Goal: Task Accomplishment & Management: Manage account settings

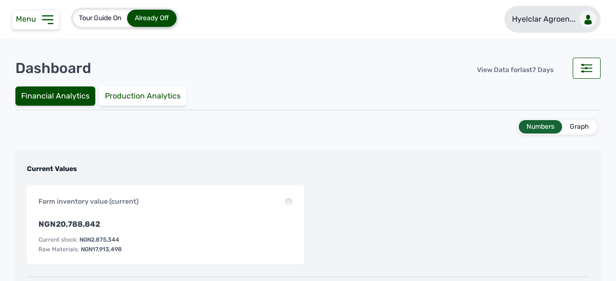
click at [518, 24] on p "Hyelclar Agroen..." at bounding box center [544, 19] width 64 height 12
click at [548, 25] on link "Hyelclar Agroen..." at bounding box center [552, 19] width 96 height 27
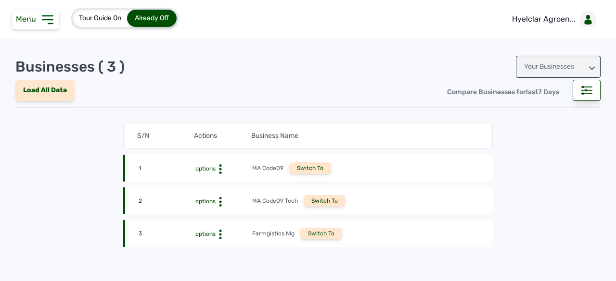
click at [543, 68] on div "Your Businesses" at bounding box center [558, 67] width 85 height 22
click at [533, 108] on div "Invitations" at bounding box center [558, 109] width 85 height 17
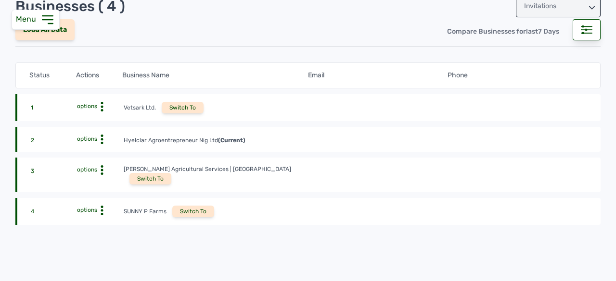
scroll to position [62, 0]
click at [171, 172] on div "Switch To" at bounding box center [150, 178] width 42 height 12
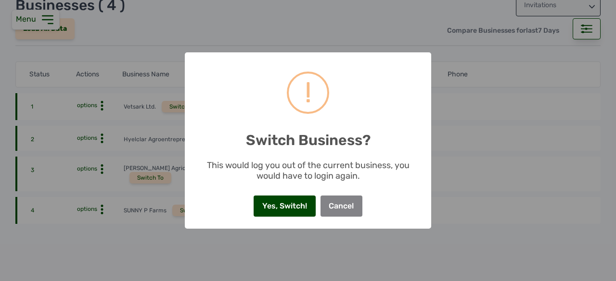
click at [285, 197] on button "Yes, Switch!" at bounding box center [285, 206] width 62 height 21
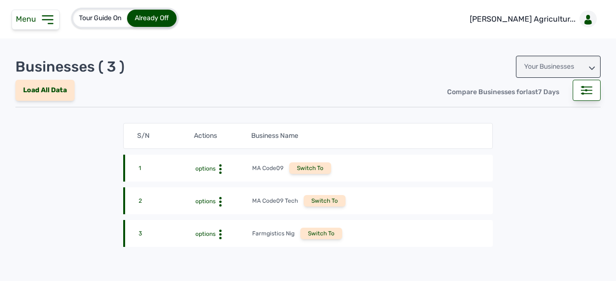
click at [43, 27] on div "Menu" at bounding box center [36, 20] width 48 height 20
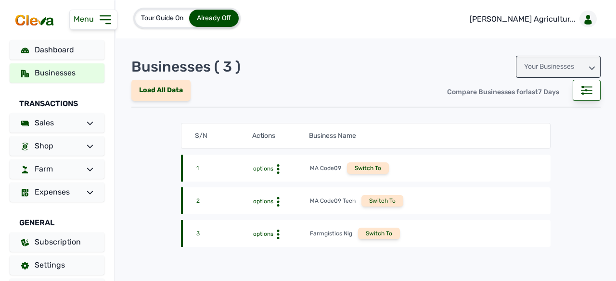
scroll to position [26, 0]
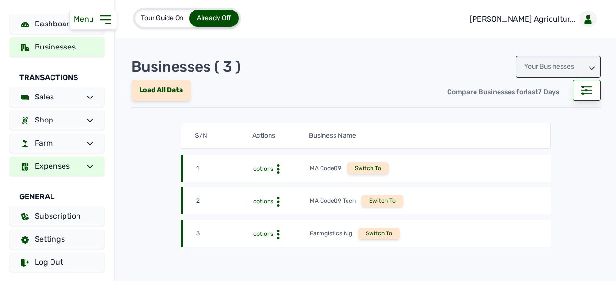
click at [70, 174] on link "Expenses" at bounding box center [57, 166] width 95 height 19
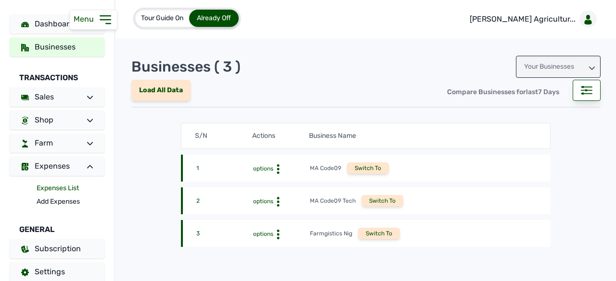
click at [62, 183] on link "Expenses List" at bounding box center [71, 188] width 68 height 13
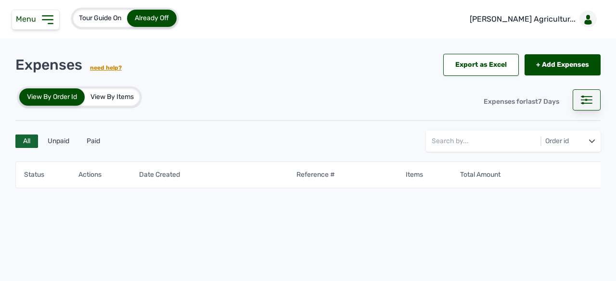
click at [584, 102] on icon at bounding box center [587, 100] width 12 height 9
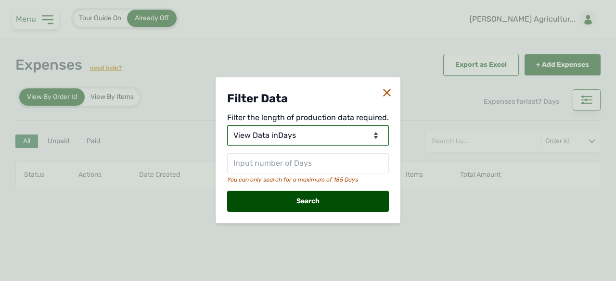
click at [317, 140] on select "View Data for [DATE] View Data in Days View Data in Months View Data in Between…" at bounding box center [308, 136] width 162 height 20
select select "Months"
click at [228, 126] on select "View Data for [DATE] View Data in Days View Data in Months View Data in Between…" at bounding box center [308, 136] width 162 height 20
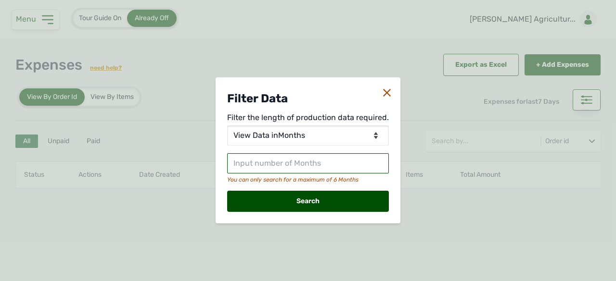
click at [293, 165] on input "text" at bounding box center [308, 163] width 162 height 20
type input "4"
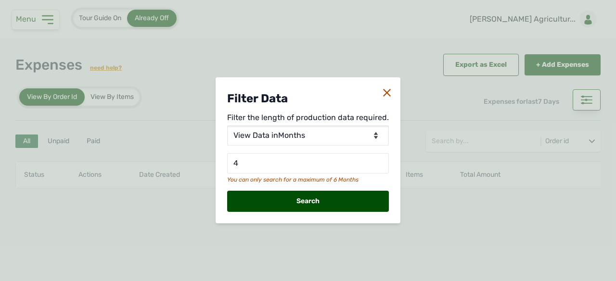
click at [294, 206] on div "Search" at bounding box center [308, 201] width 162 height 21
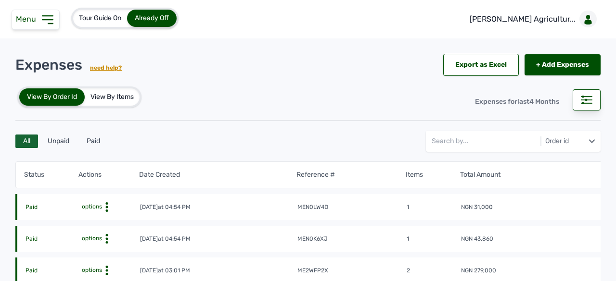
click at [34, 22] on span "Menu" at bounding box center [28, 18] width 24 height 9
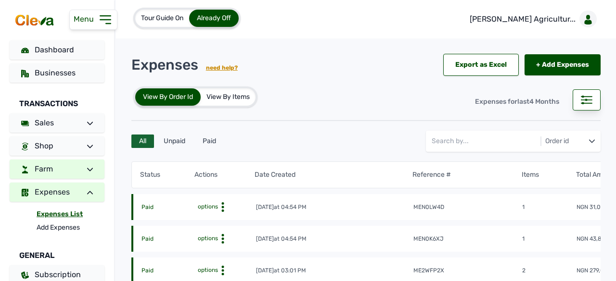
click at [71, 171] on link "Farm" at bounding box center [57, 169] width 95 height 19
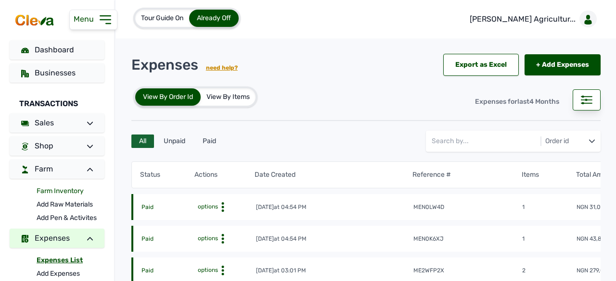
click at [71, 189] on link "Farm Inventory" at bounding box center [71, 191] width 68 height 13
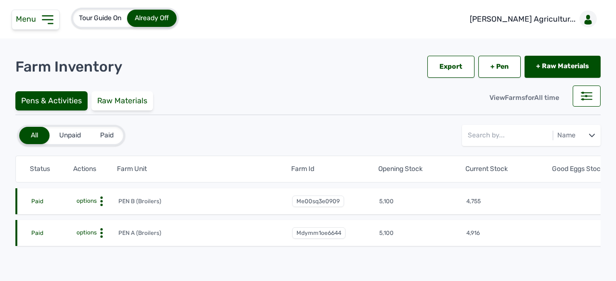
click at [98, 203] on icon at bounding box center [102, 202] width 10 height 10
click at [105, 215] on div "Farm Activities" at bounding box center [83, 217] width 68 height 12
click at [91, 217] on div "Farm Activities" at bounding box center [83, 217] width 68 height 12
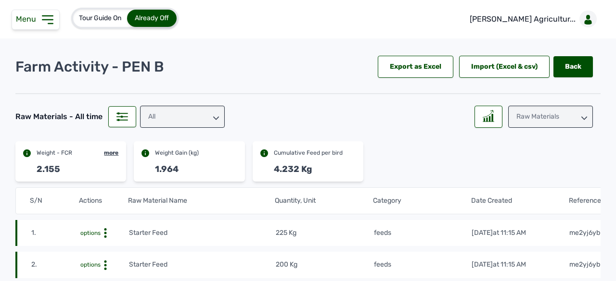
click at [44, 16] on icon at bounding box center [47, 19] width 15 height 15
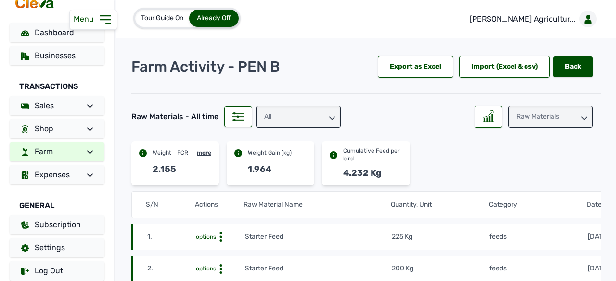
scroll to position [26, 0]
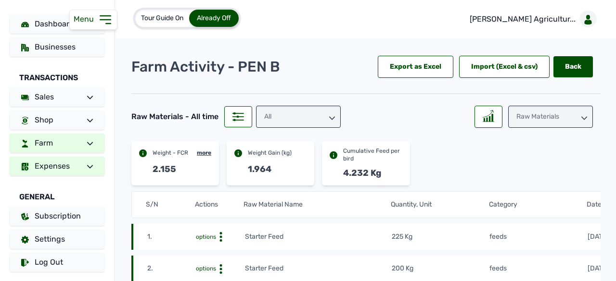
click at [48, 160] on link "Expenses" at bounding box center [57, 166] width 95 height 19
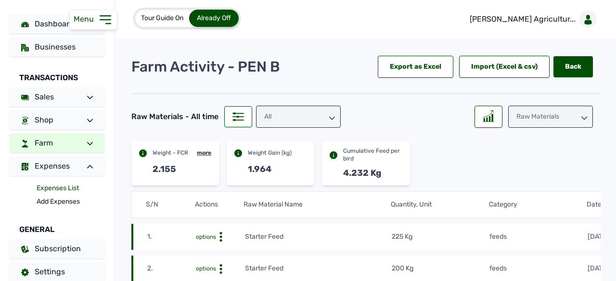
click at [69, 187] on link "Expenses List" at bounding box center [71, 188] width 68 height 13
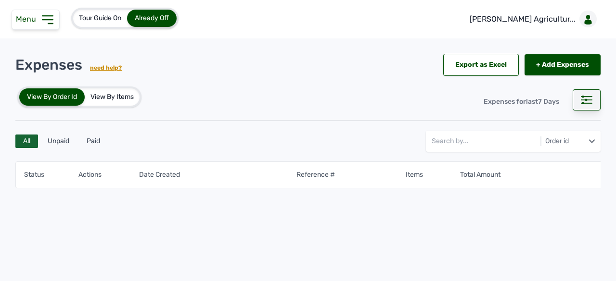
click at [577, 95] on div at bounding box center [586, 99] width 28 height 21
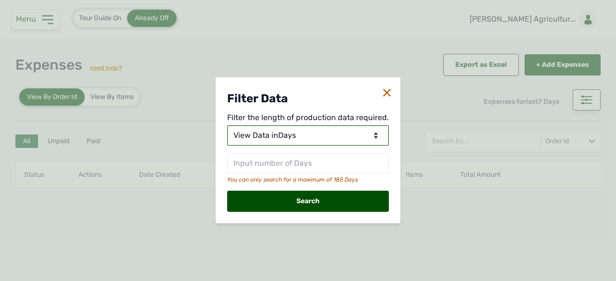
click at [286, 134] on select "View Data for Today View Data in Days View Data in Months View Data in Between …" at bounding box center [308, 136] width 162 height 20
select select "Months"
click at [228, 126] on select "View Data for Today View Data in Days View Data in Months View Data in Between …" at bounding box center [308, 136] width 162 height 20
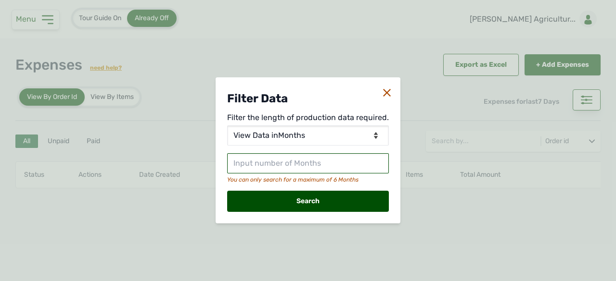
click at [305, 160] on input "text" at bounding box center [308, 163] width 162 height 20
type input "4"
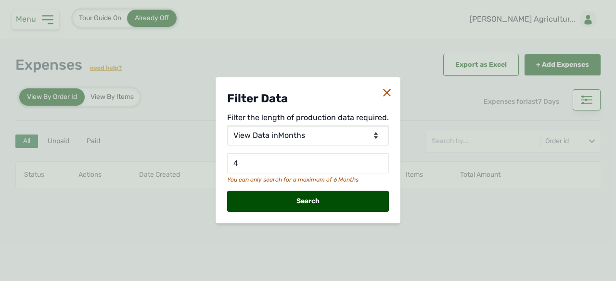
click at [298, 191] on div "Search" at bounding box center [308, 201] width 162 height 21
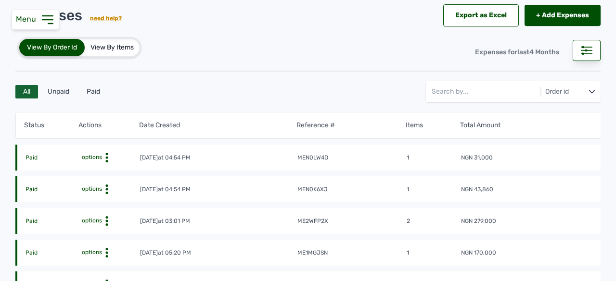
scroll to position [48, 0]
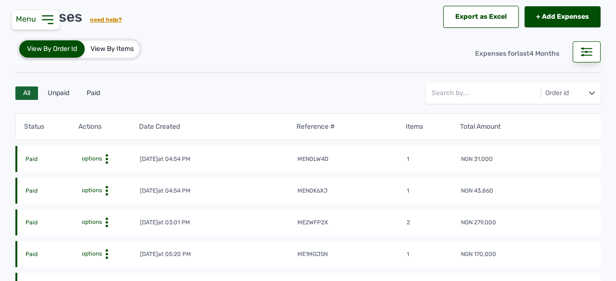
click at [132, 47] on div "View By Items" at bounding box center [112, 48] width 55 height 17
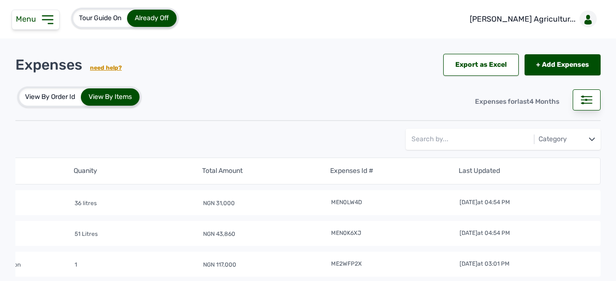
scroll to position [0, 0]
